Goal: Contribute content: Contribute content

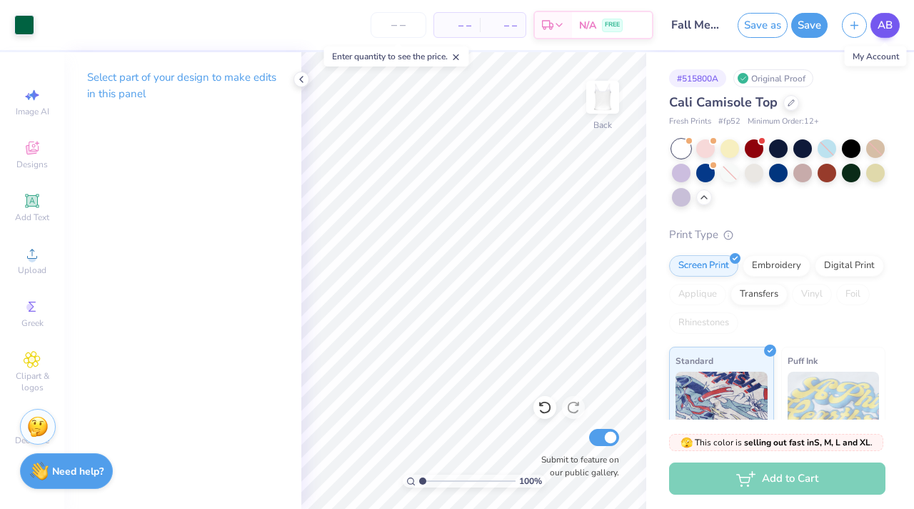
click at [889, 20] on span "AB" at bounding box center [885, 25] width 15 height 16
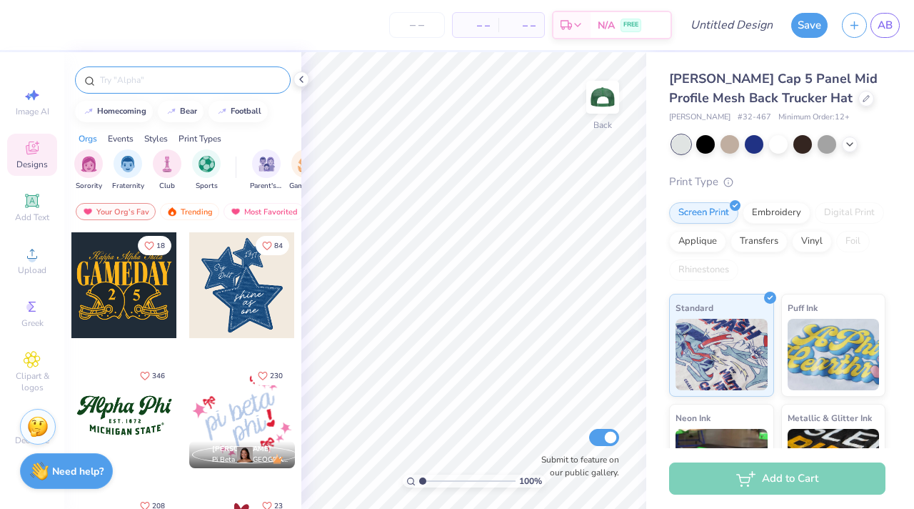
click at [144, 80] on input "text" at bounding box center [190, 80] width 183 height 14
type input "stars"
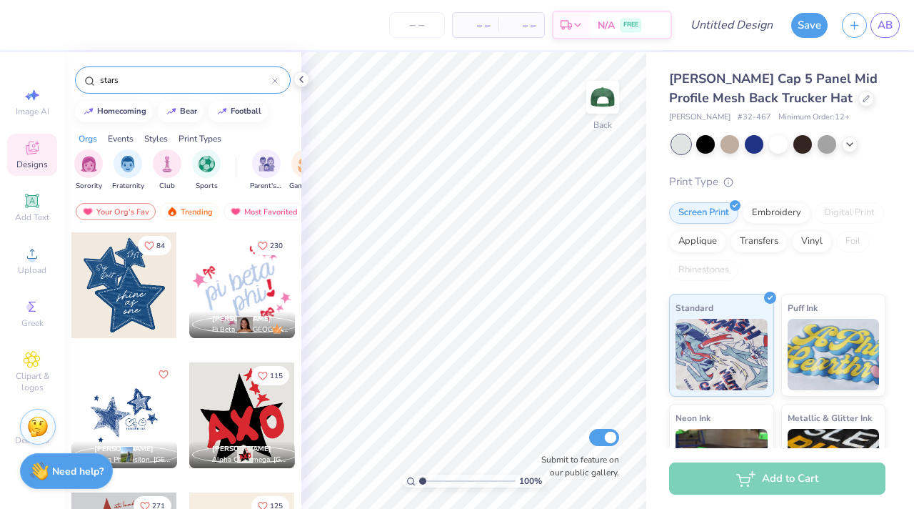
scroll to position [146, 0]
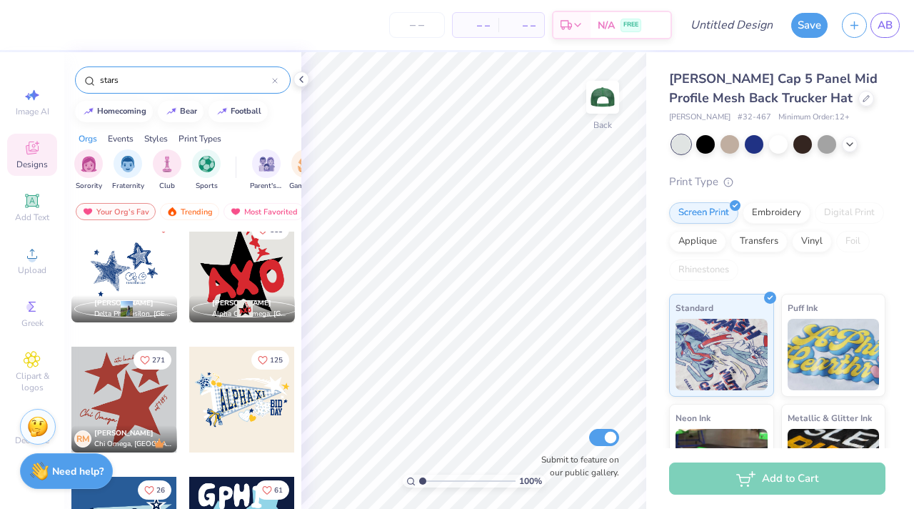
click at [229, 260] on div at bounding box center [242, 269] width 106 height 106
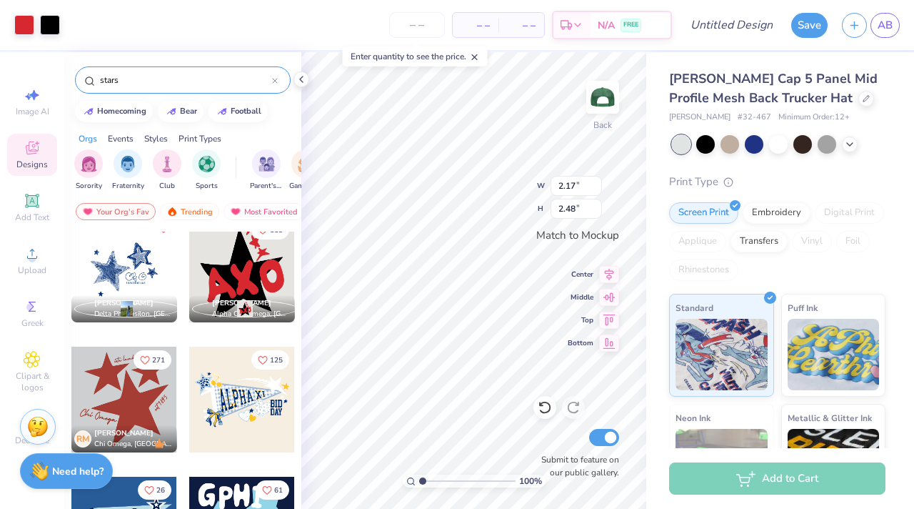
type input "2.16"
type input "2.47"
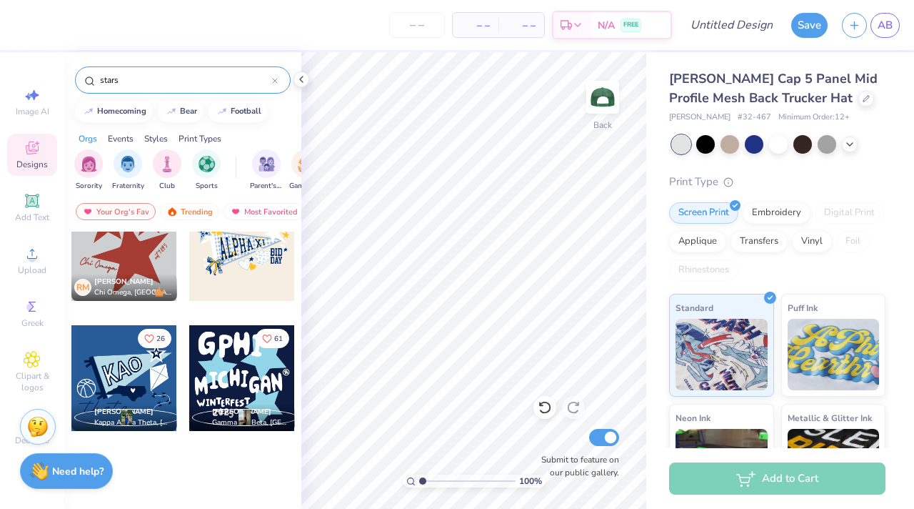
scroll to position [0, 0]
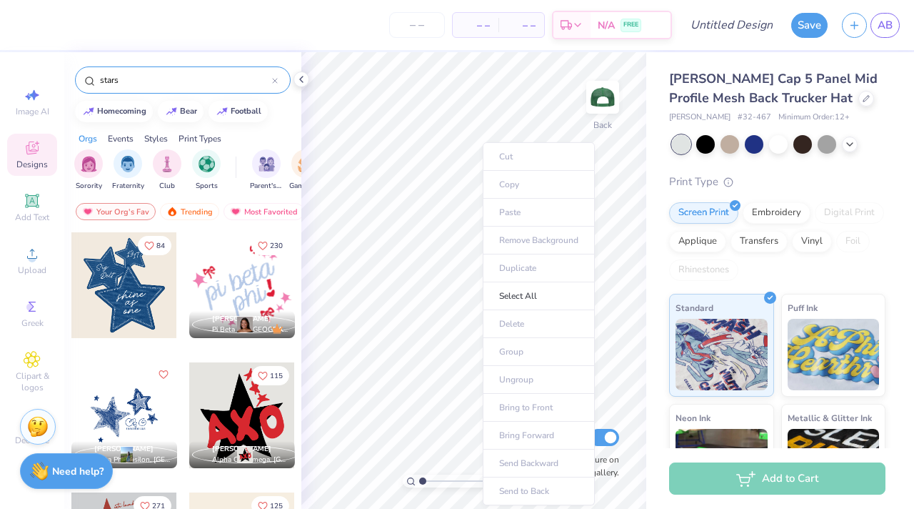
click at [508, 212] on ul "Cut Copy Paste Remove Background Duplicate Select All Delete Group Ungroup Brin…" at bounding box center [539, 323] width 112 height 363
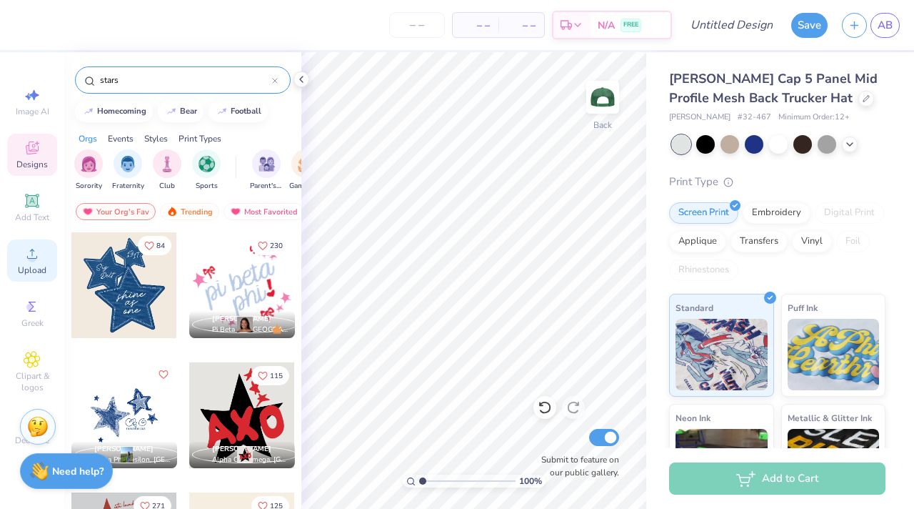
click at [40, 256] on icon at bounding box center [32, 253] width 17 height 17
click at [26, 257] on icon at bounding box center [32, 253] width 17 height 17
click at [37, 250] on icon at bounding box center [32, 253] width 17 height 17
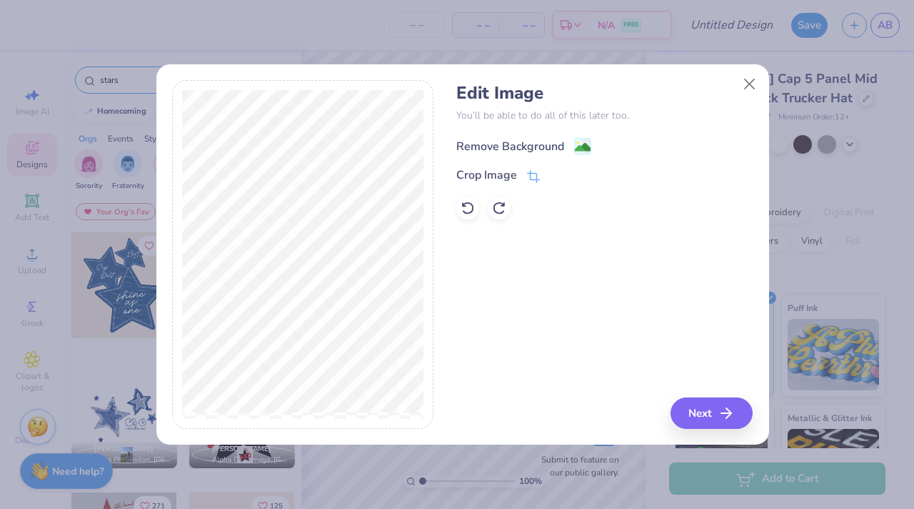
click at [559, 149] on div "Remove Background" at bounding box center [510, 146] width 108 height 17
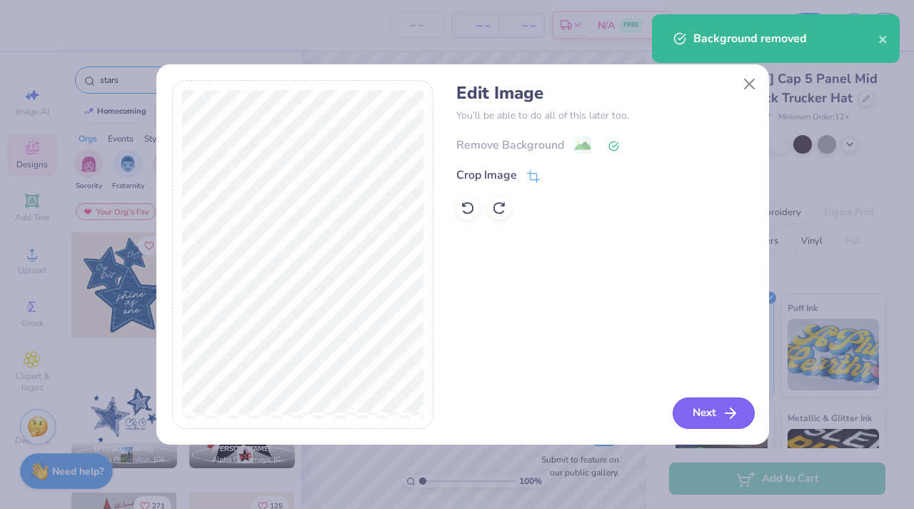
click at [706, 410] on button "Next" at bounding box center [714, 412] width 82 height 31
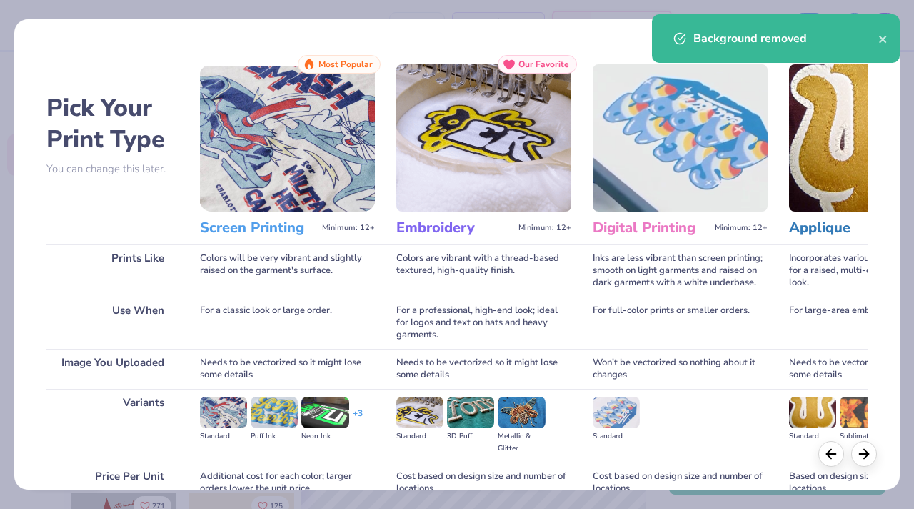
scroll to position [132, 0]
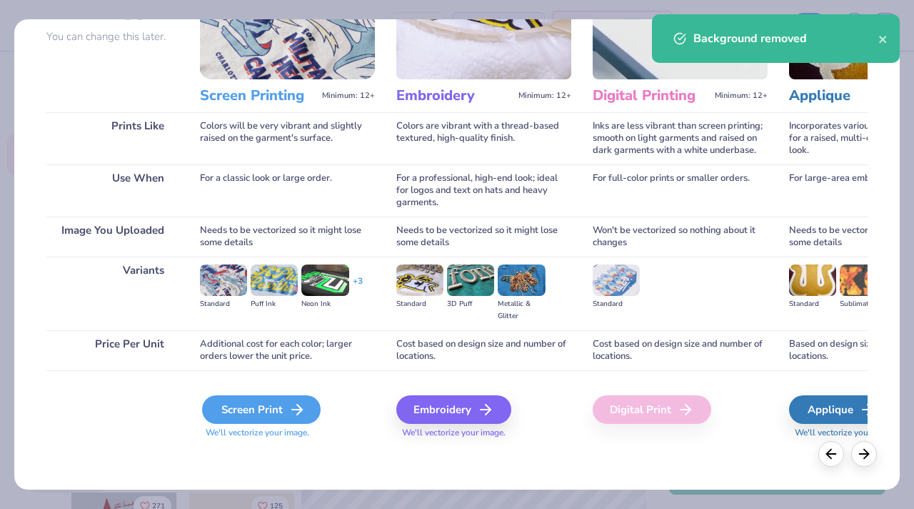
click at [283, 406] on div "Screen Print" at bounding box center [261, 409] width 119 height 29
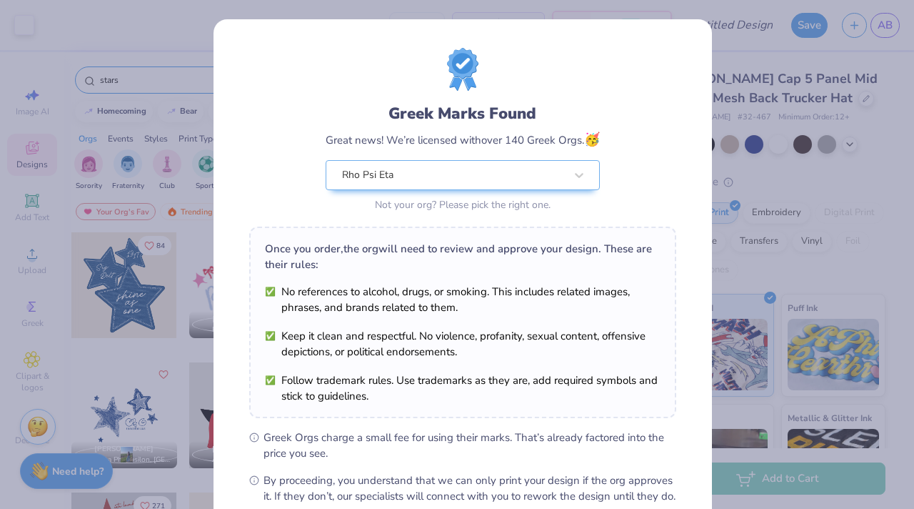
scroll to position [160, 0]
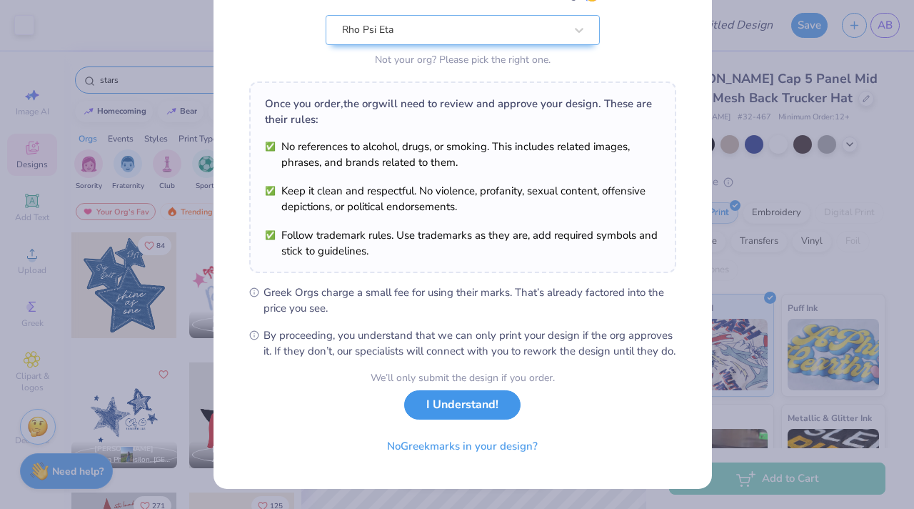
click at [456, 409] on button "I Understand!" at bounding box center [462, 404] width 116 height 29
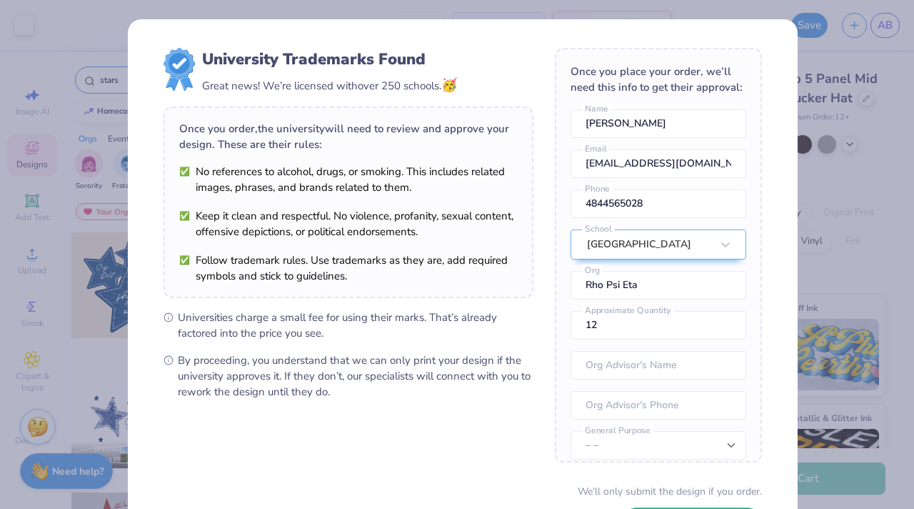
scroll to position [113, 0]
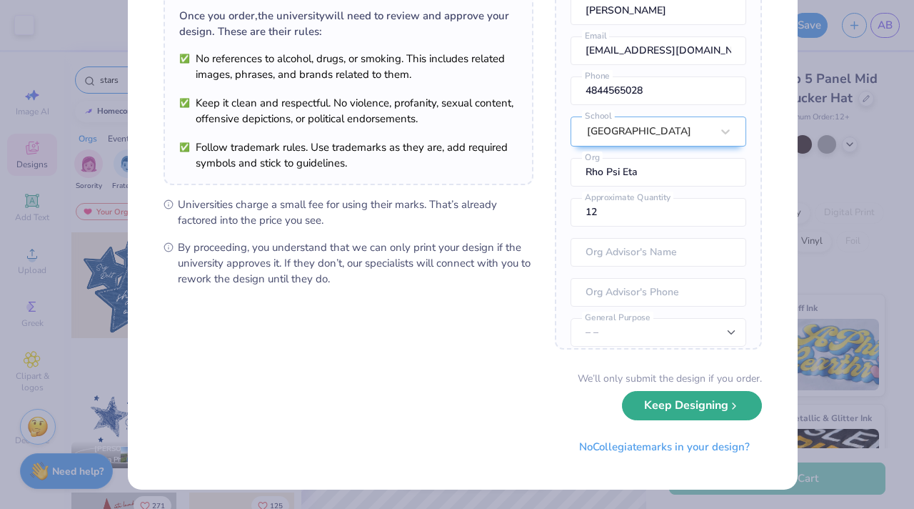
click at [656, 410] on button "Keep Designing" at bounding box center [692, 405] width 140 height 29
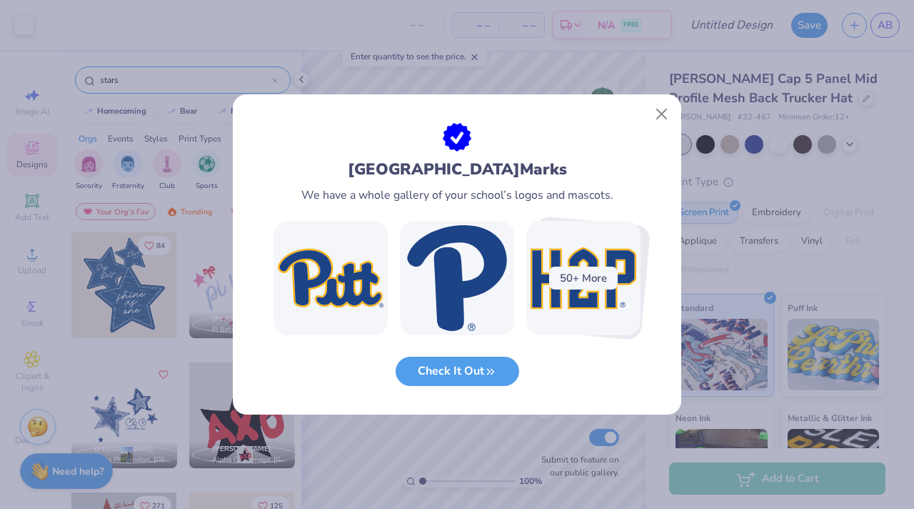
scroll to position [0, 0]
click at [659, 111] on button "Close" at bounding box center [662, 114] width 27 height 27
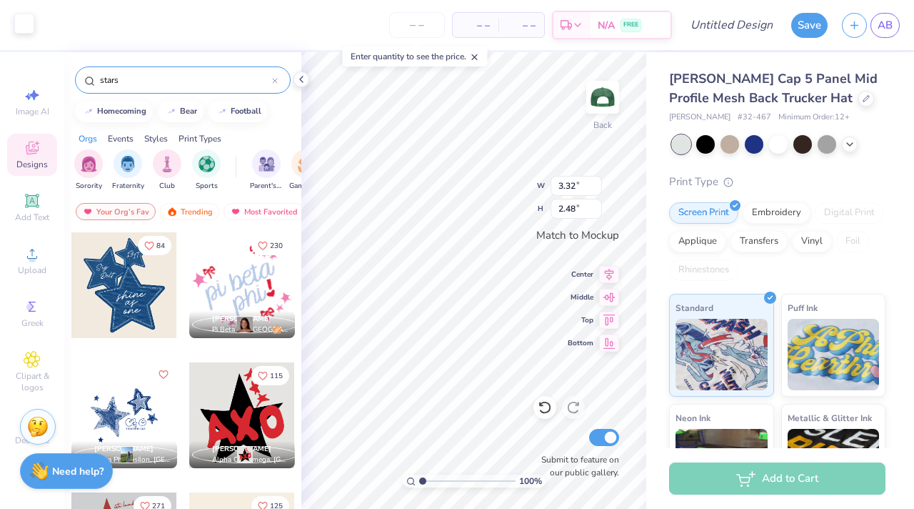
click at [23, 27] on div at bounding box center [24, 24] width 20 height 20
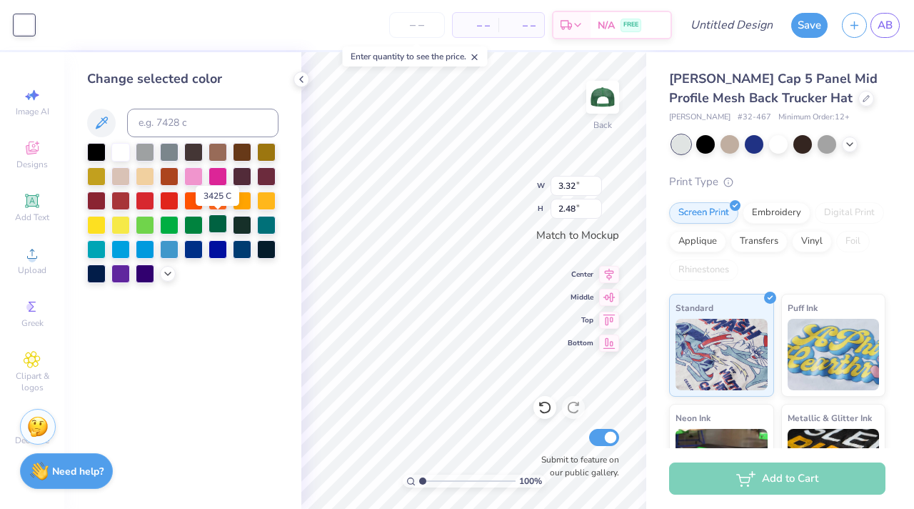
click at [219, 229] on div at bounding box center [218, 223] width 19 height 19
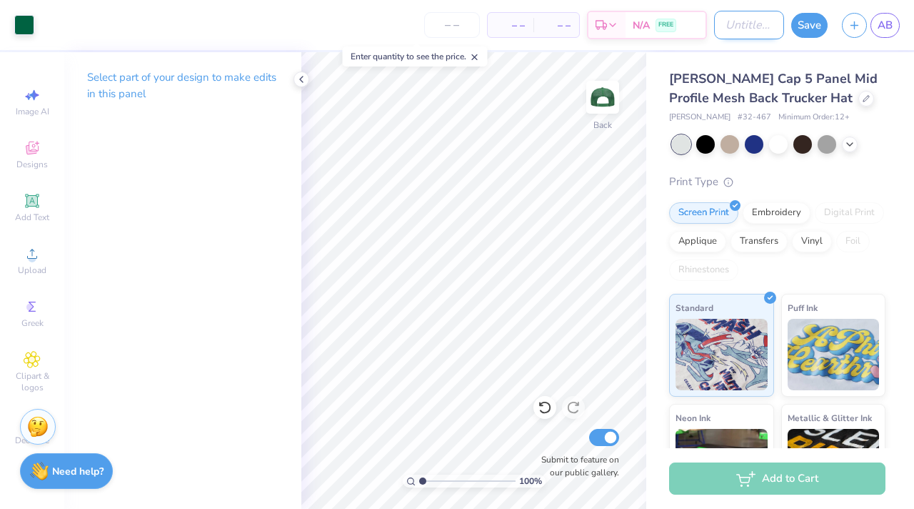
click at [747, 23] on input "Design Title" at bounding box center [749, 25] width 70 height 29
type input "Fall Merch Drop Hat"
click at [818, 30] on button "Save" at bounding box center [809, 23] width 36 height 25
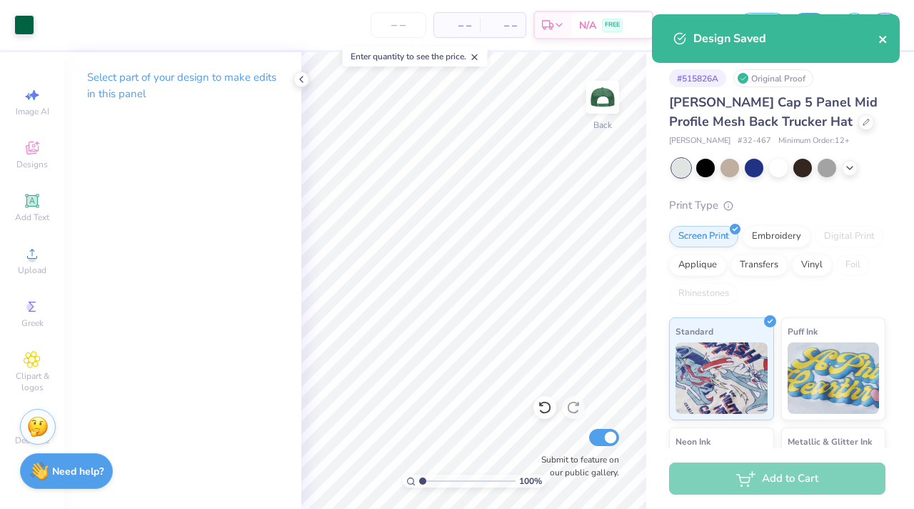
click at [883, 42] on icon "close" at bounding box center [883, 39] width 10 height 11
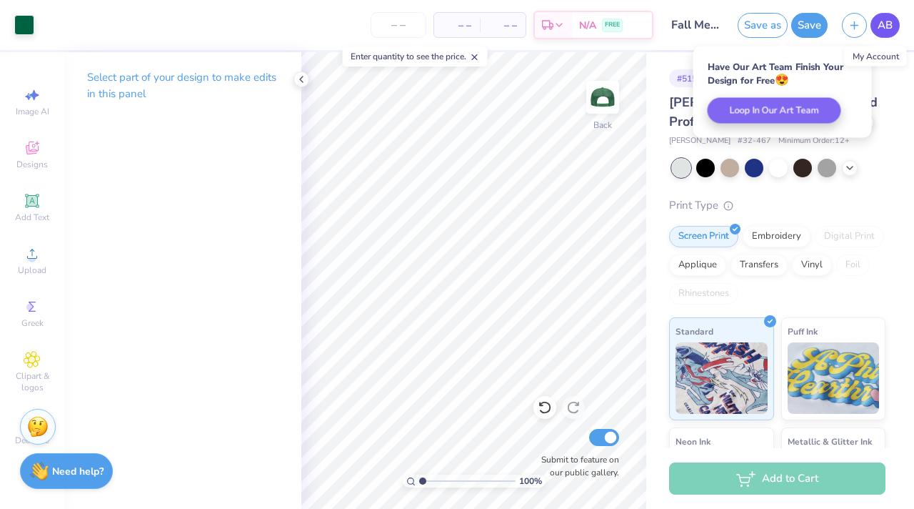
click at [879, 25] on span "AB" at bounding box center [885, 25] width 15 height 16
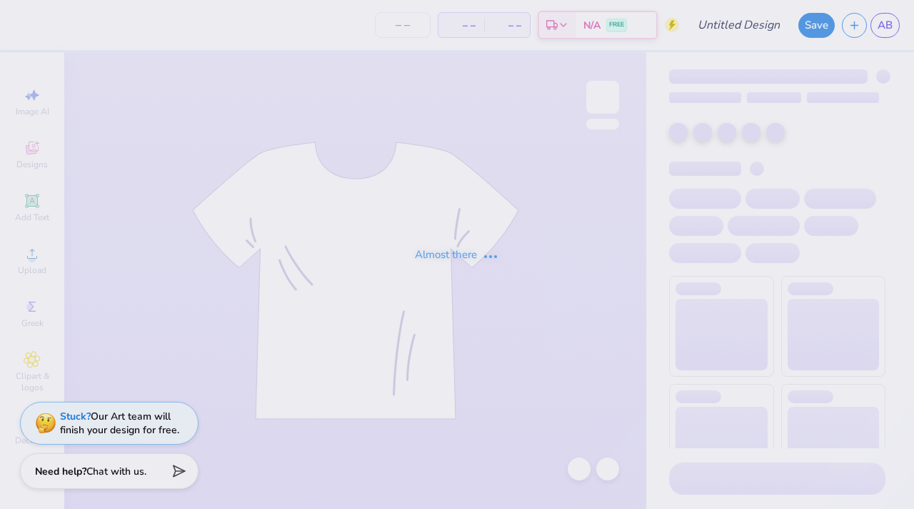
type input "sweatshirt 1"
type input "40"
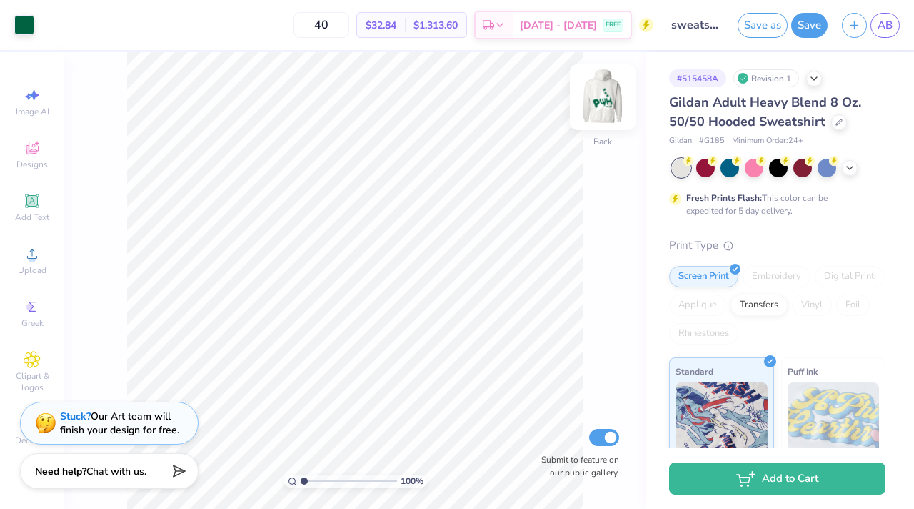
click at [614, 99] on img at bounding box center [602, 97] width 57 height 57
click at [606, 99] on img at bounding box center [602, 97] width 57 height 57
click at [606, 99] on img at bounding box center [603, 97] width 29 height 29
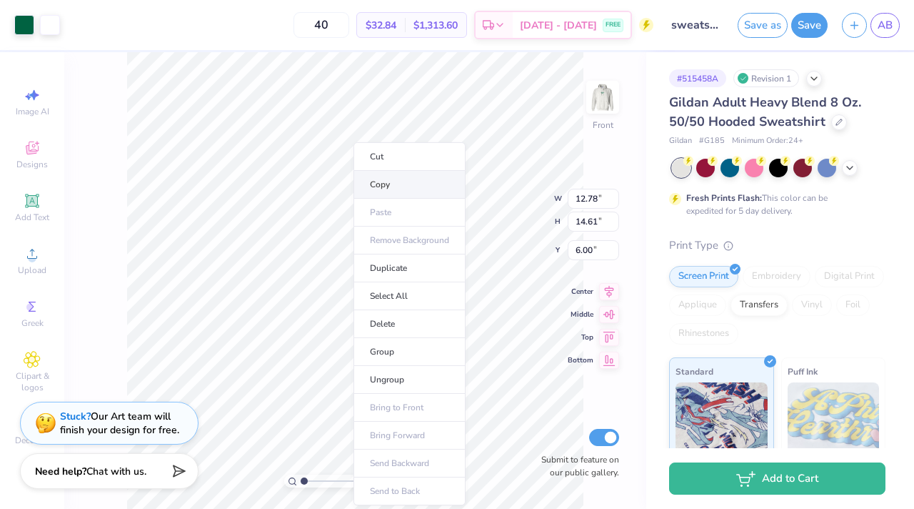
click at [399, 193] on li "Copy" at bounding box center [410, 185] width 112 height 28
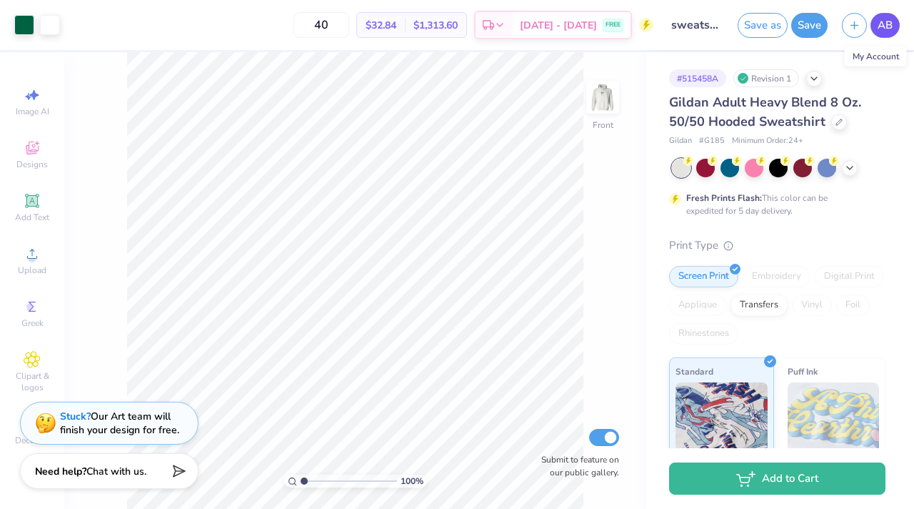
click at [893, 26] on link "AB" at bounding box center [885, 25] width 29 height 25
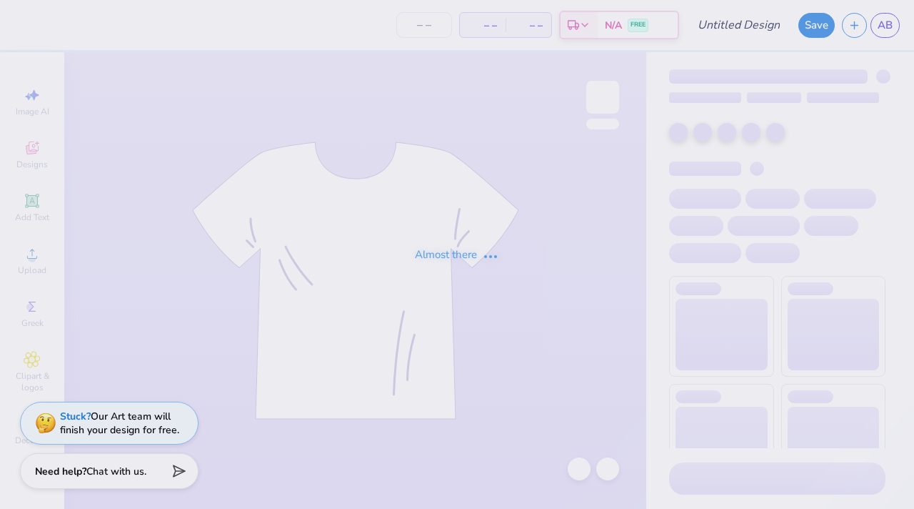
type input "Fall Merch Drop Sweatpants"
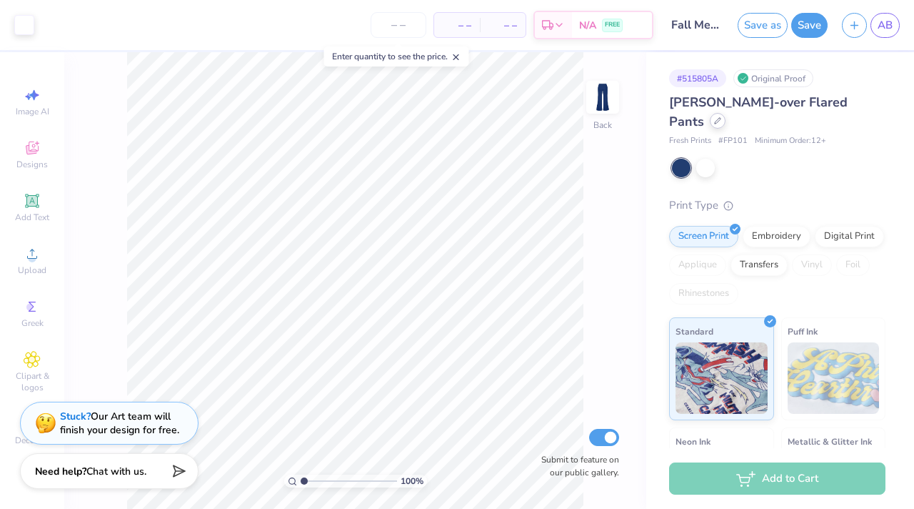
click at [721, 117] on icon at bounding box center [717, 120] width 7 height 7
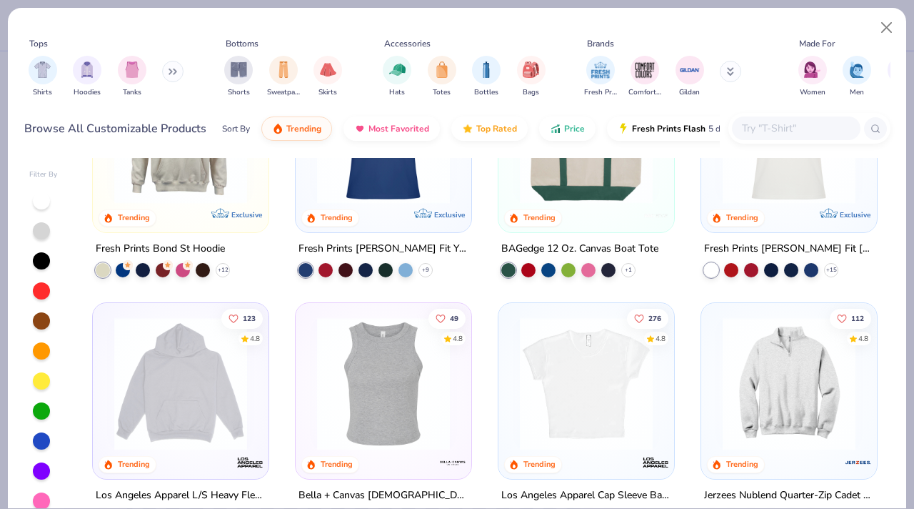
scroll to position [1427, 0]
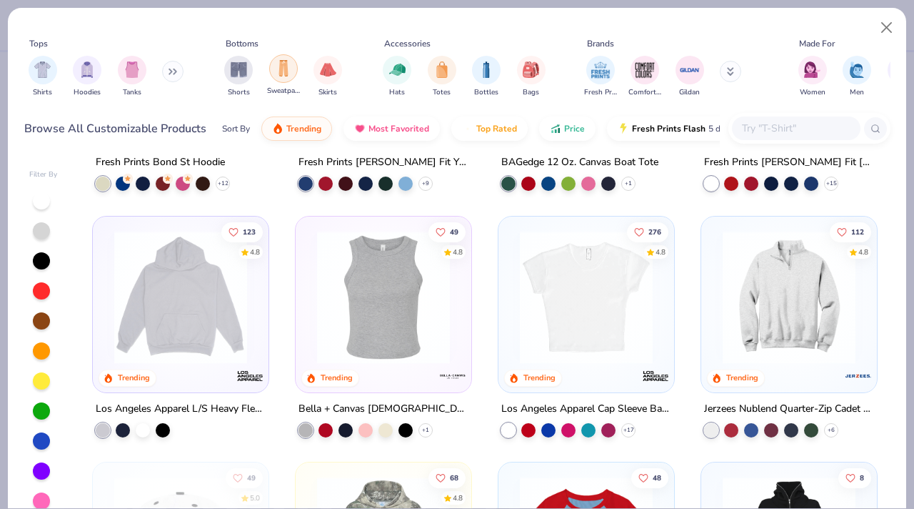
click at [287, 74] on img "filter for Sweatpants" at bounding box center [284, 68] width 16 height 16
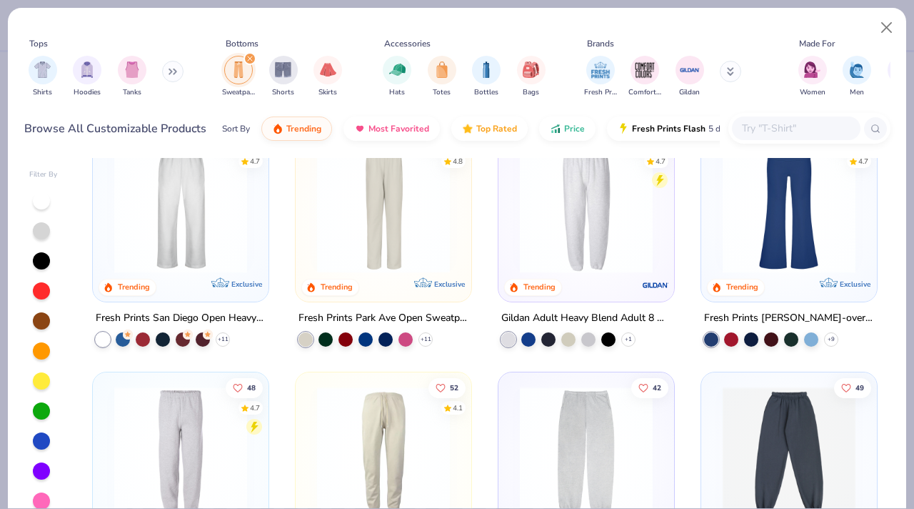
scroll to position [36, 0]
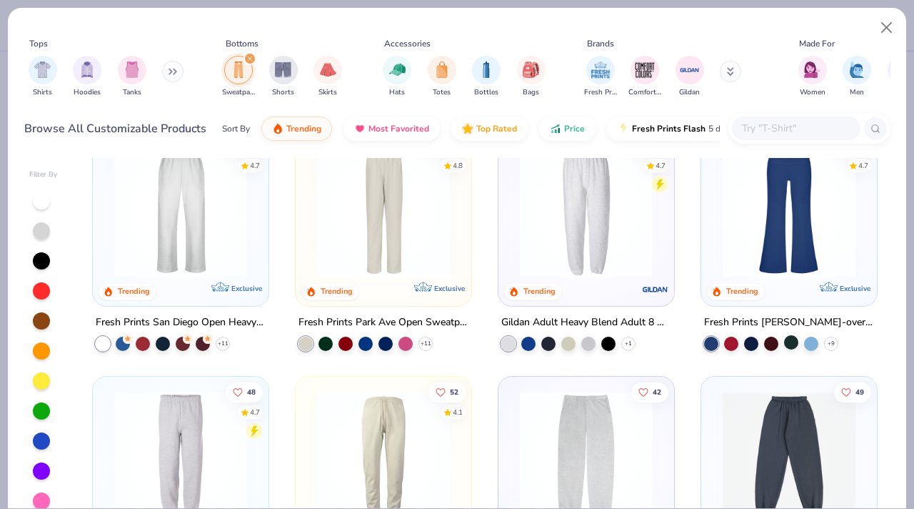
click at [785, 341] on div at bounding box center [791, 342] width 14 height 14
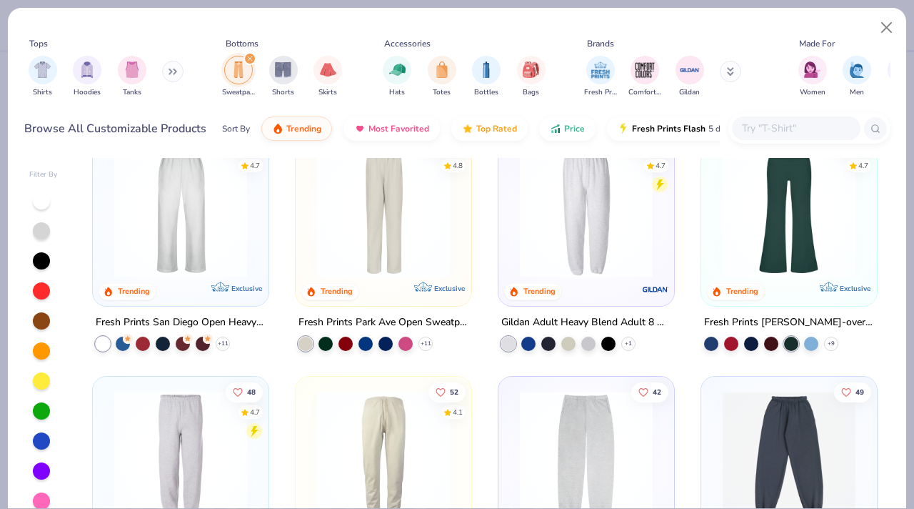
click at [793, 271] on img at bounding box center [789, 210] width 147 height 133
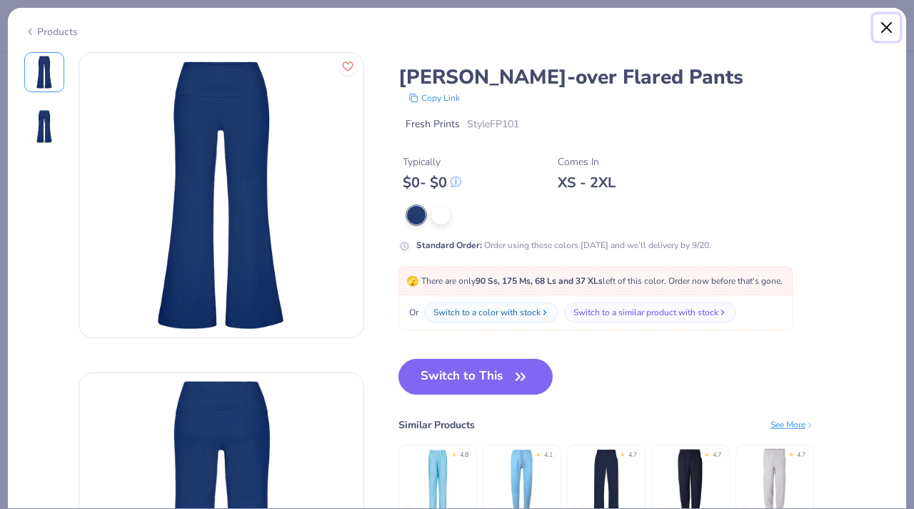
click at [890, 21] on button "Close" at bounding box center [886, 27] width 27 height 27
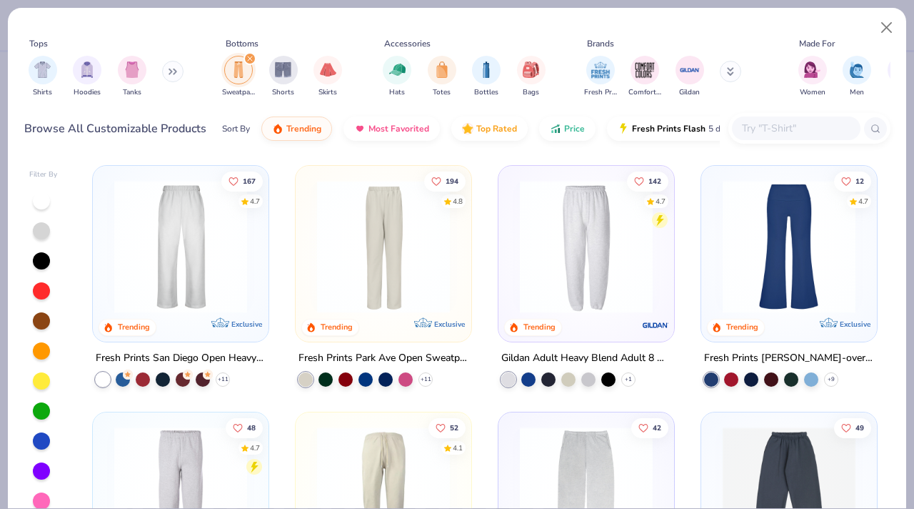
click at [766, 261] on img at bounding box center [789, 246] width 147 height 133
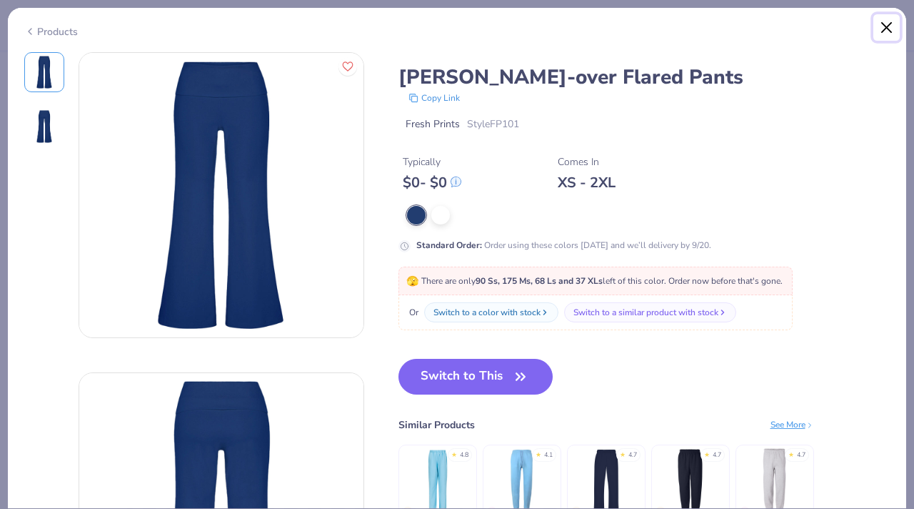
click at [887, 25] on button "Close" at bounding box center [886, 27] width 27 height 27
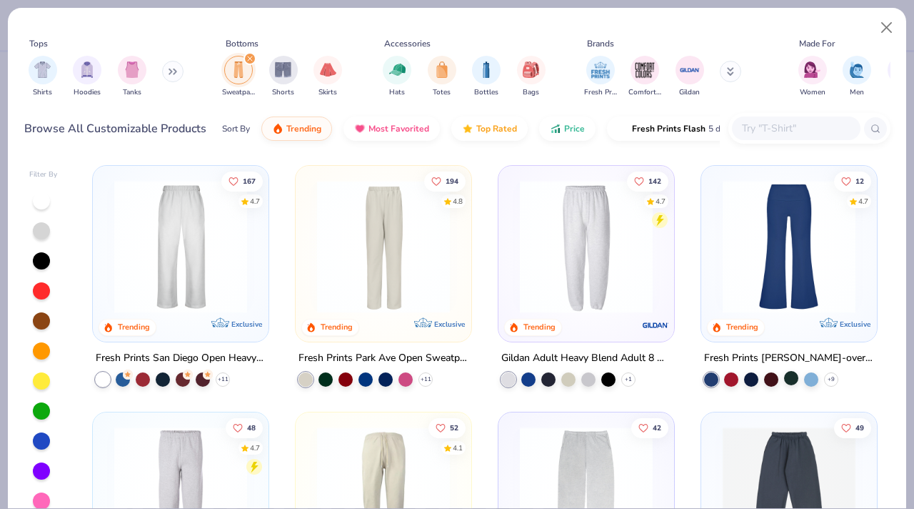
click at [784, 380] on div at bounding box center [791, 378] width 14 height 14
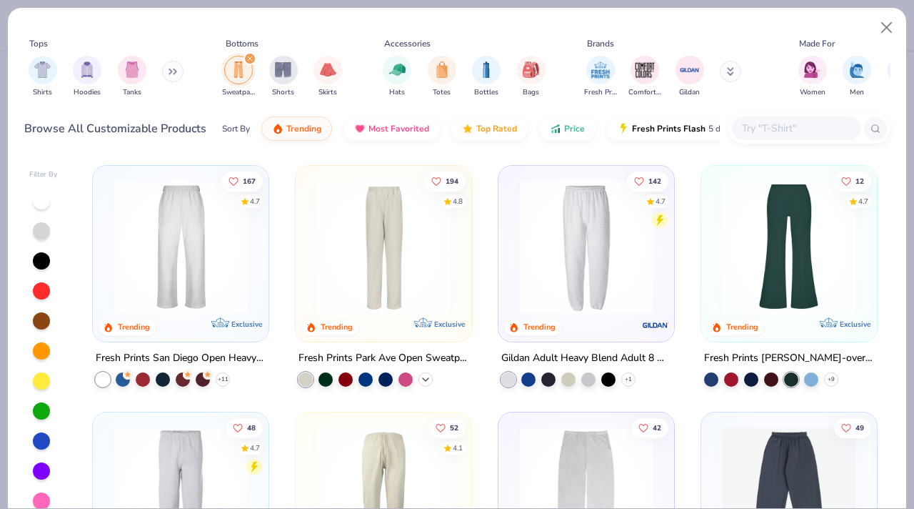
click at [425, 378] on icon at bounding box center [425, 379] width 11 height 11
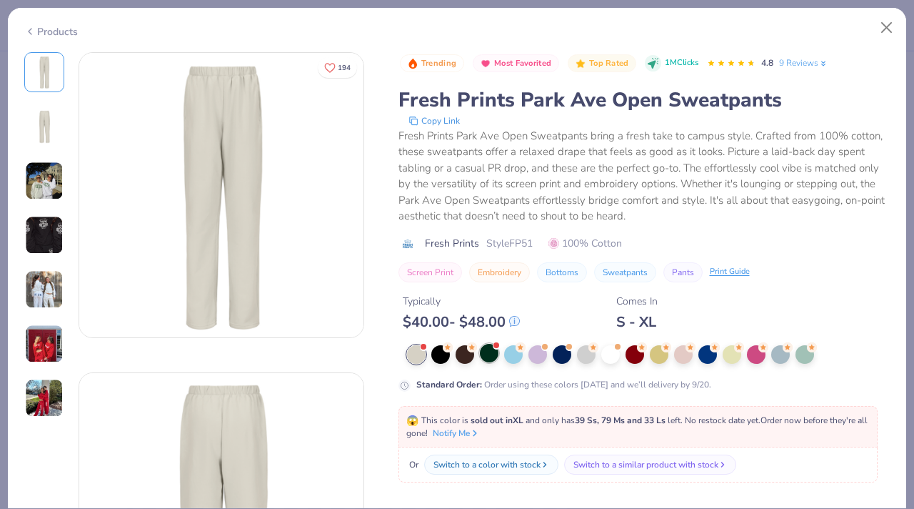
click at [488, 351] on div at bounding box center [489, 353] width 19 height 19
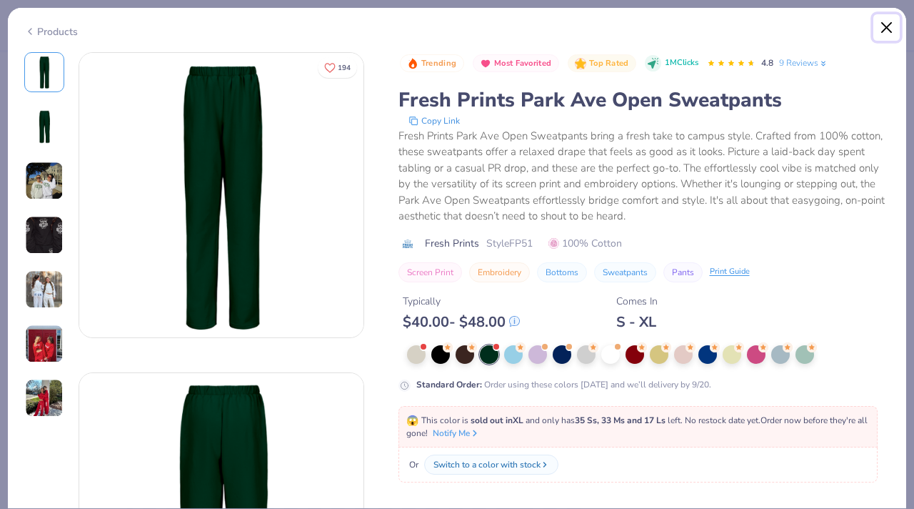
click at [888, 31] on button "Close" at bounding box center [886, 27] width 27 height 27
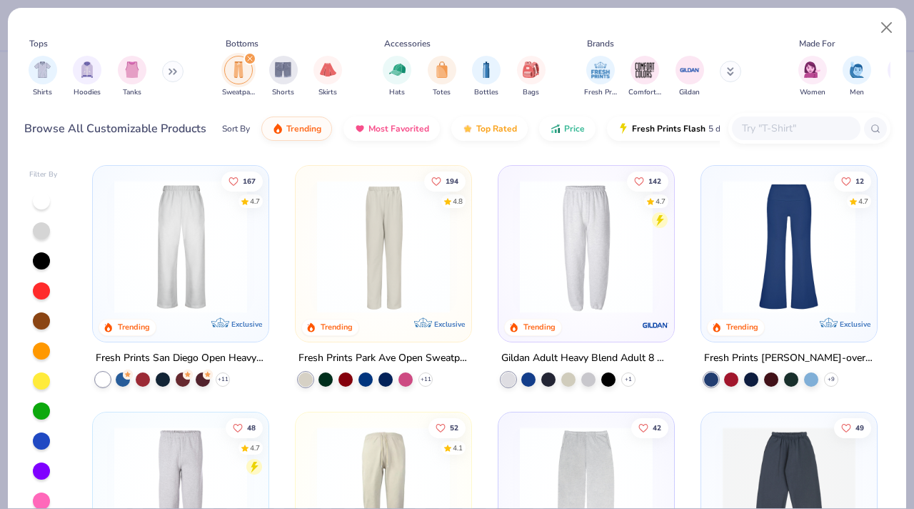
click at [804, 268] on img at bounding box center [789, 246] width 147 height 133
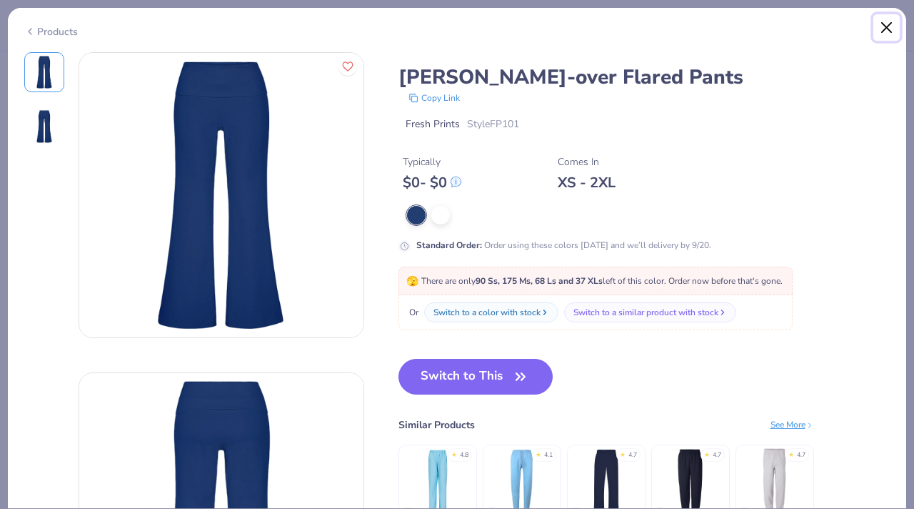
click at [880, 25] on button "Close" at bounding box center [886, 27] width 27 height 27
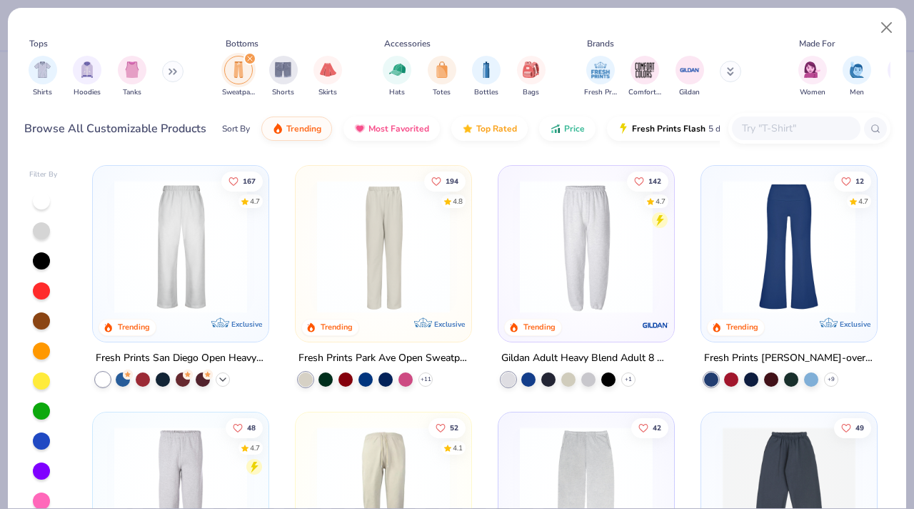
click at [218, 378] on icon at bounding box center [222, 379] width 11 height 11
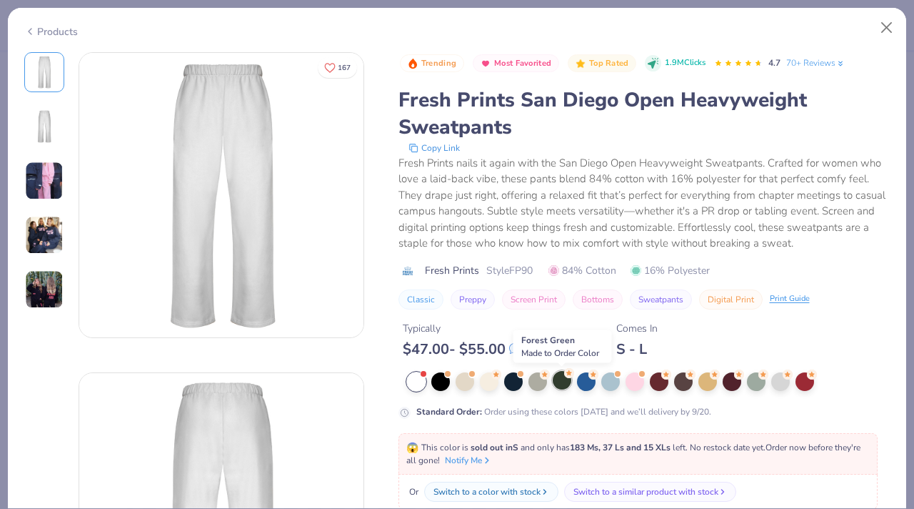
click at [556, 384] on div at bounding box center [562, 380] width 19 height 19
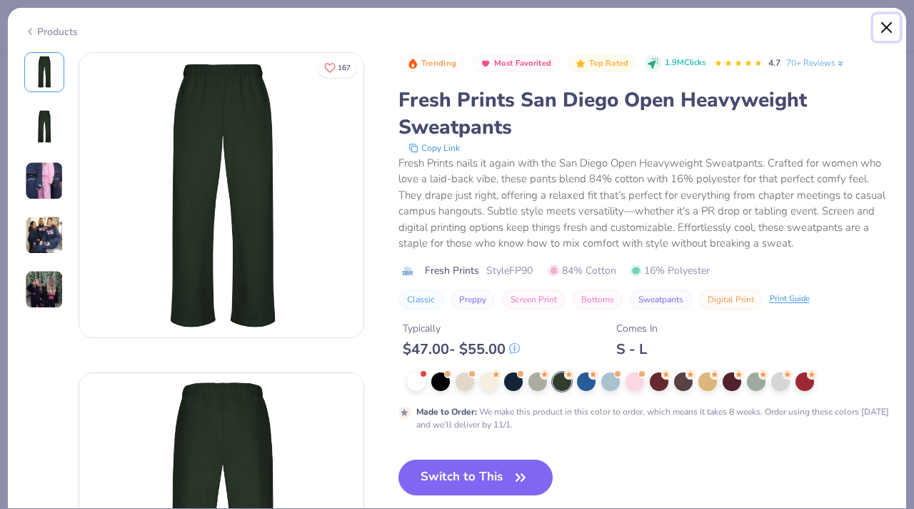
click at [883, 27] on button "Close" at bounding box center [886, 27] width 27 height 27
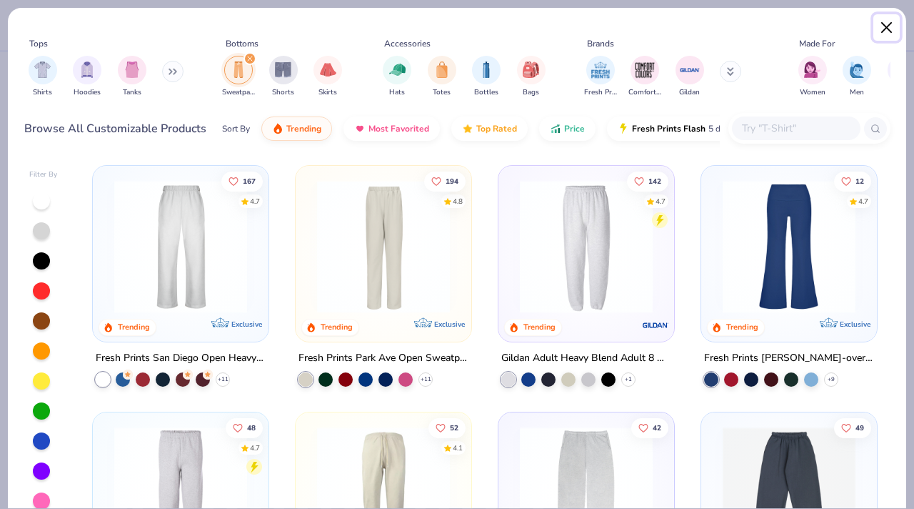
click at [892, 30] on button "Close" at bounding box center [886, 27] width 27 height 27
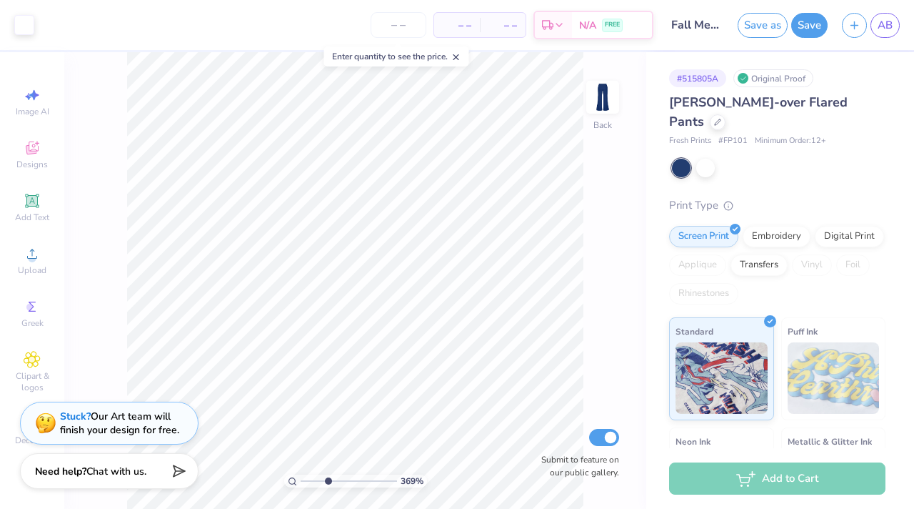
drag, startPoint x: 303, startPoint y: 477, endPoint x: 327, endPoint y: 479, distance: 24.4
type input "3.48"
click at [327, 479] on input "range" at bounding box center [349, 480] width 96 height 13
click at [624, 408] on div "348 % Back Submit to feature on our public gallery." at bounding box center [355, 280] width 582 height 456
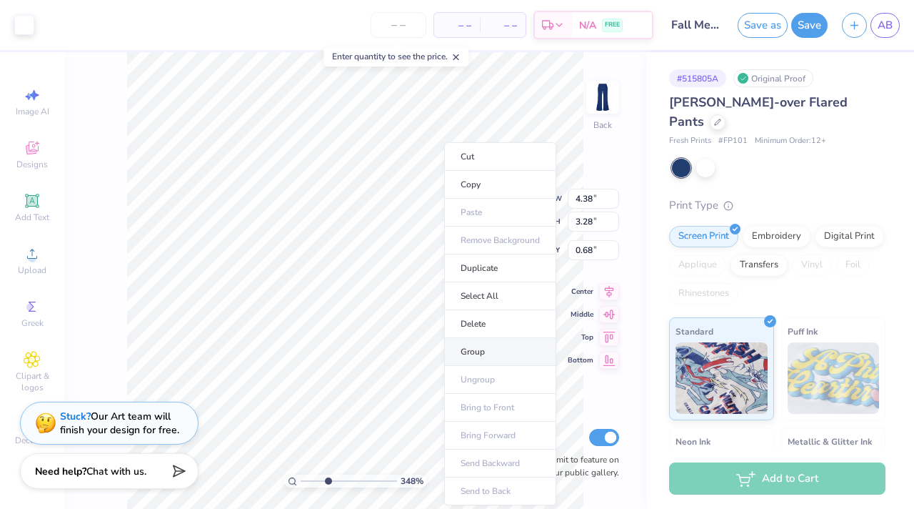
click at [502, 356] on li "Group" at bounding box center [500, 352] width 112 height 28
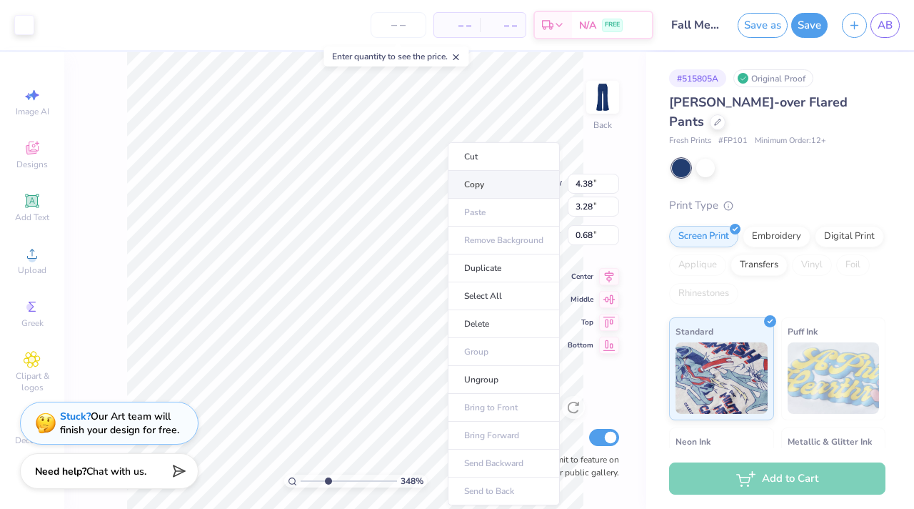
click at [475, 183] on li "Copy" at bounding box center [504, 185] width 112 height 28
